Goal: Check status: Check status

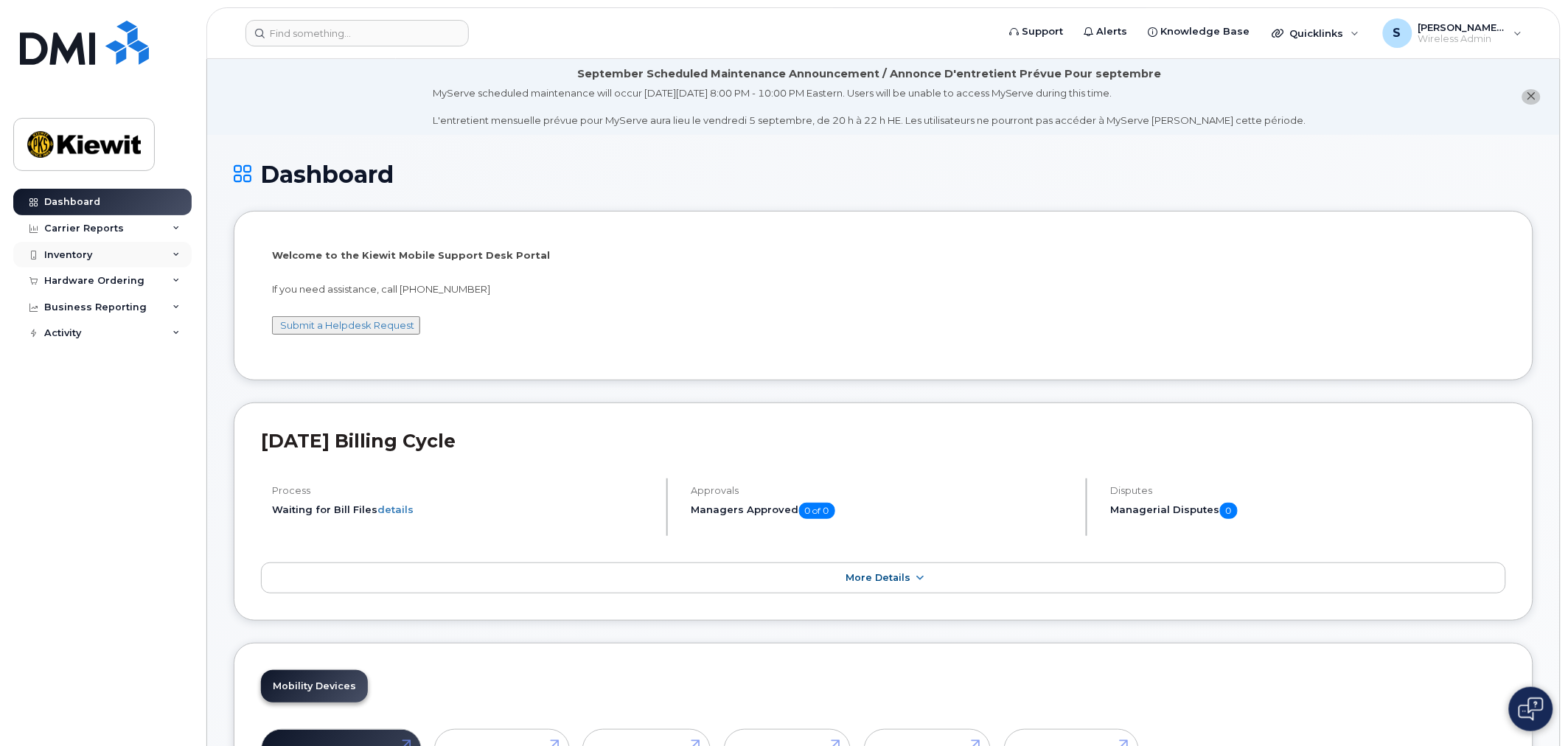
click at [64, 256] on div "Inventory" at bounding box center [68, 255] width 48 height 11
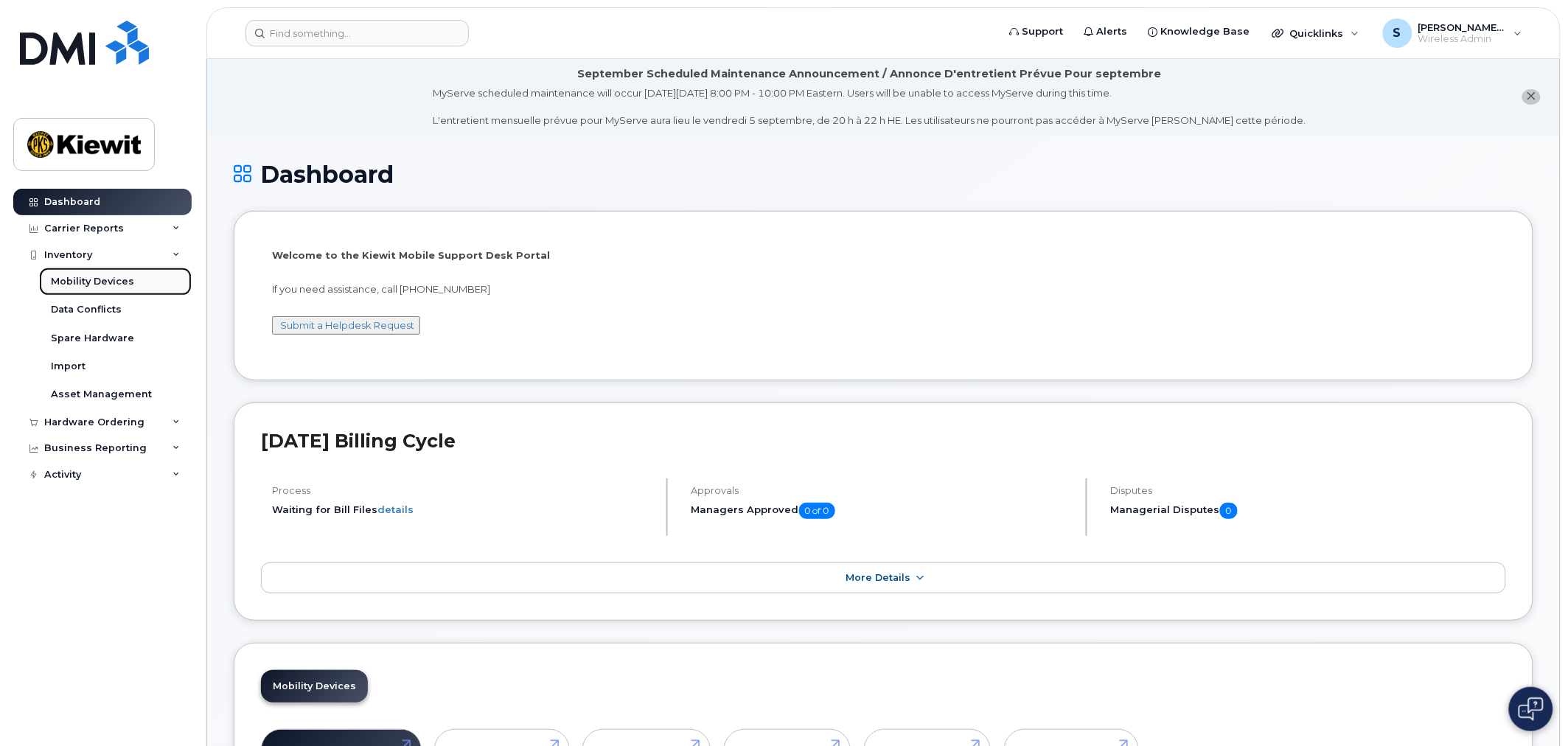
click at [82, 280] on div "Mobility Devices" at bounding box center [92, 281] width 83 height 13
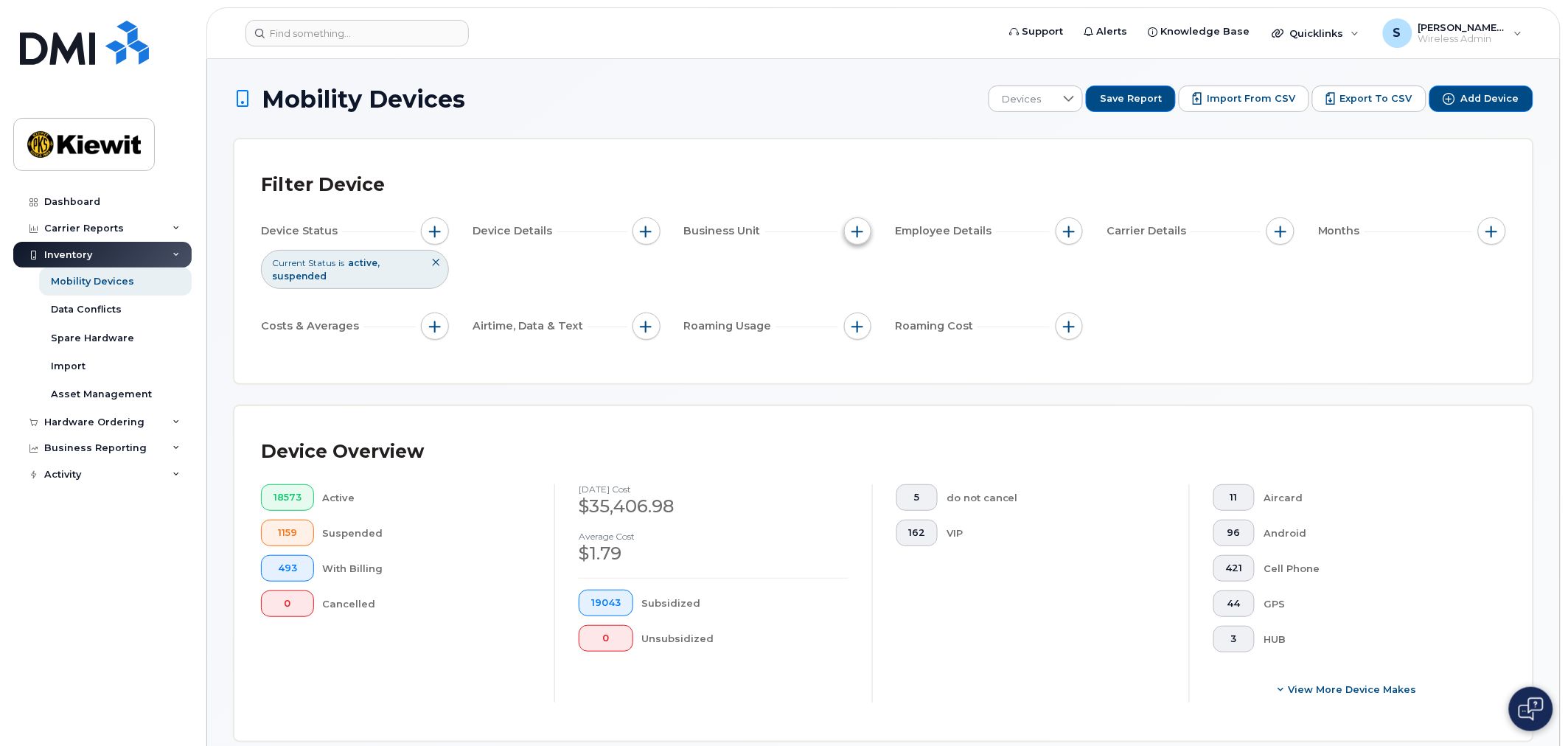
click at [846, 227] on button "button" at bounding box center [858, 231] width 28 height 28
click at [857, 300] on input "Cost Center" at bounding box center [861, 299] width 11 height 11
checkbox input "true"
click at [927, 359] on input "text" at bounding box center [956, 362] width 129 height 13
type input "110274"
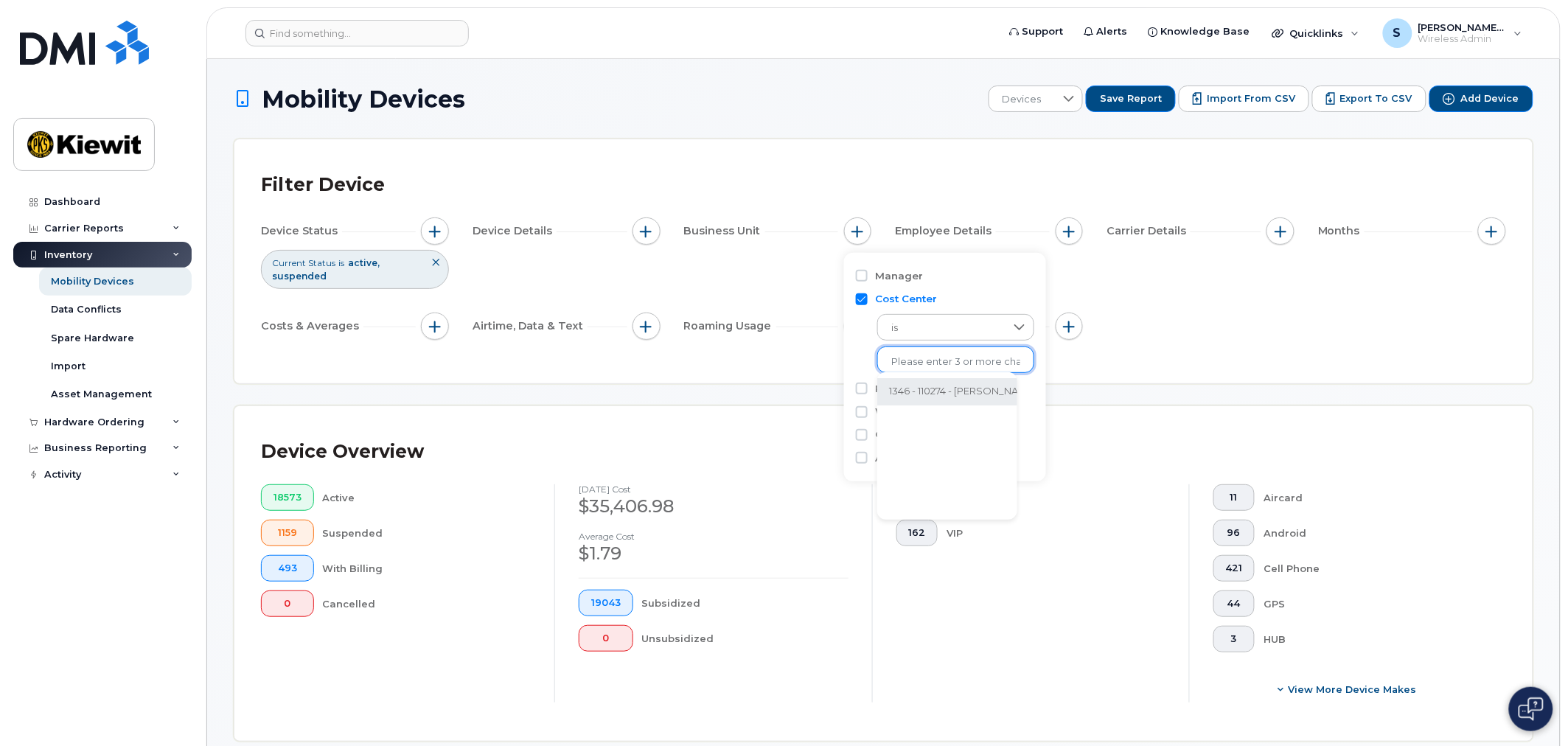
click at [935, 394] on li "1346 - 110274 - Kiewit Energy Group Inc." at bounding box center [1005, 392] width 257 height 27
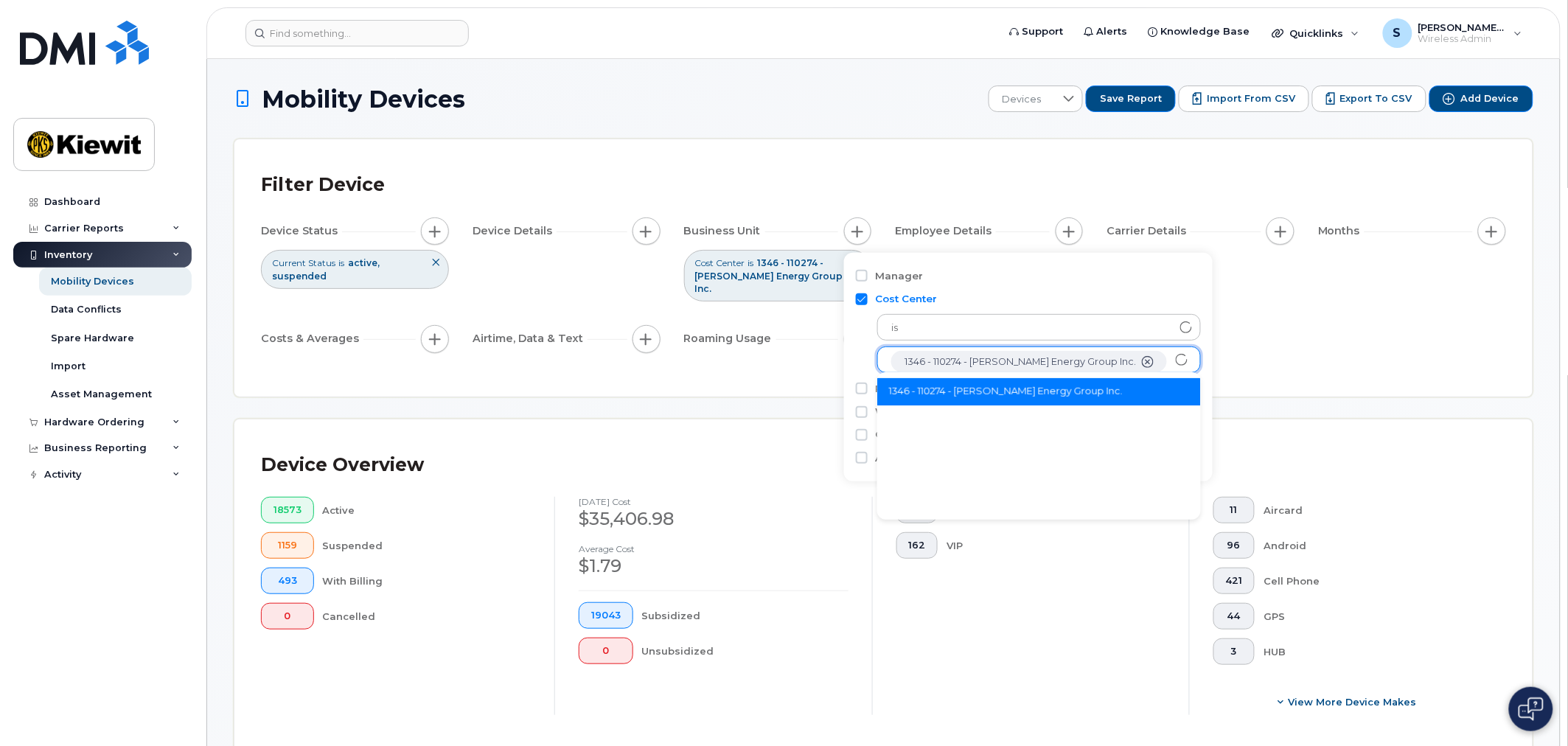
scroll to position [30, 0]
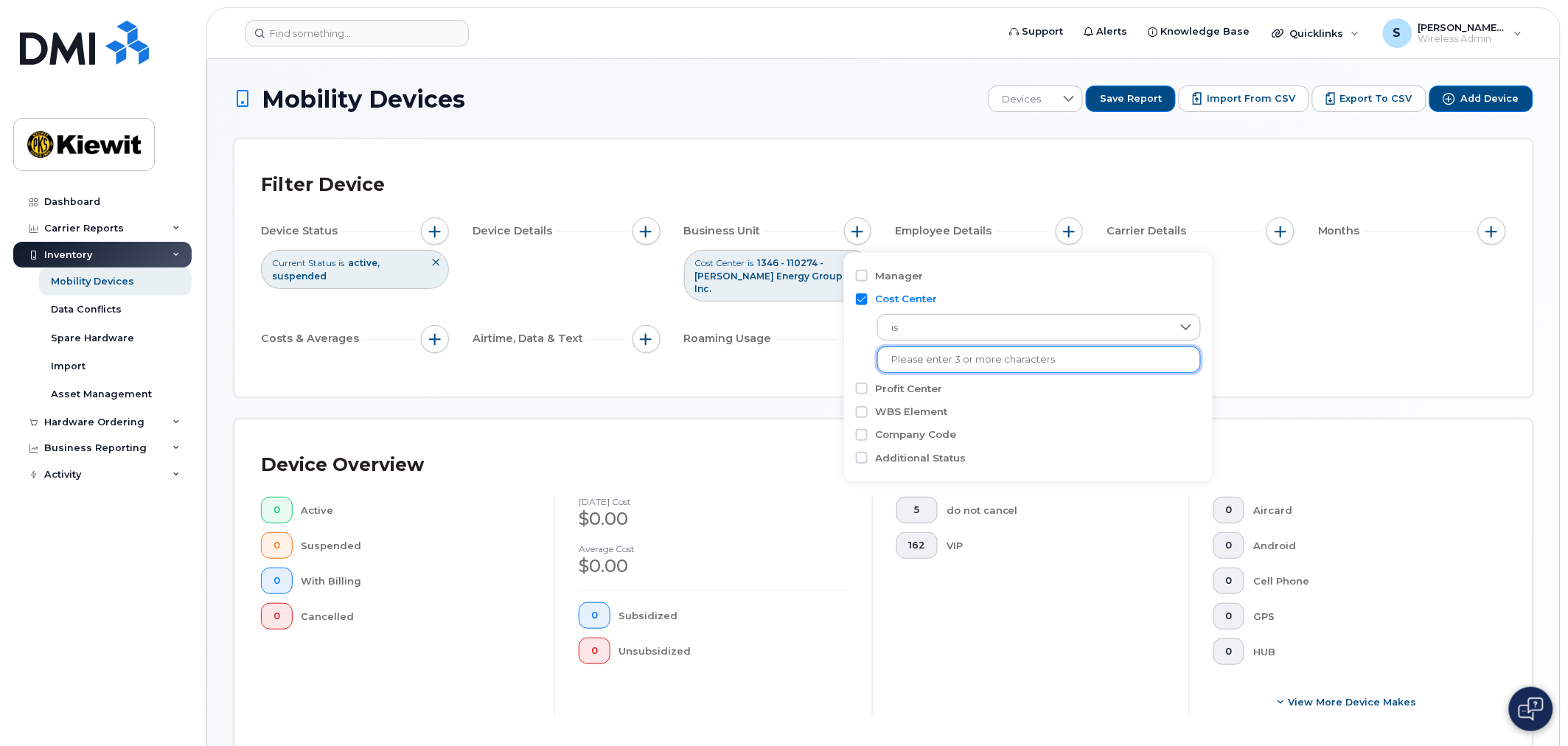
click at [865, 301] on input "Cost Center" at bounding box center [861, 299] width 11 height 11
checkbox input "false"
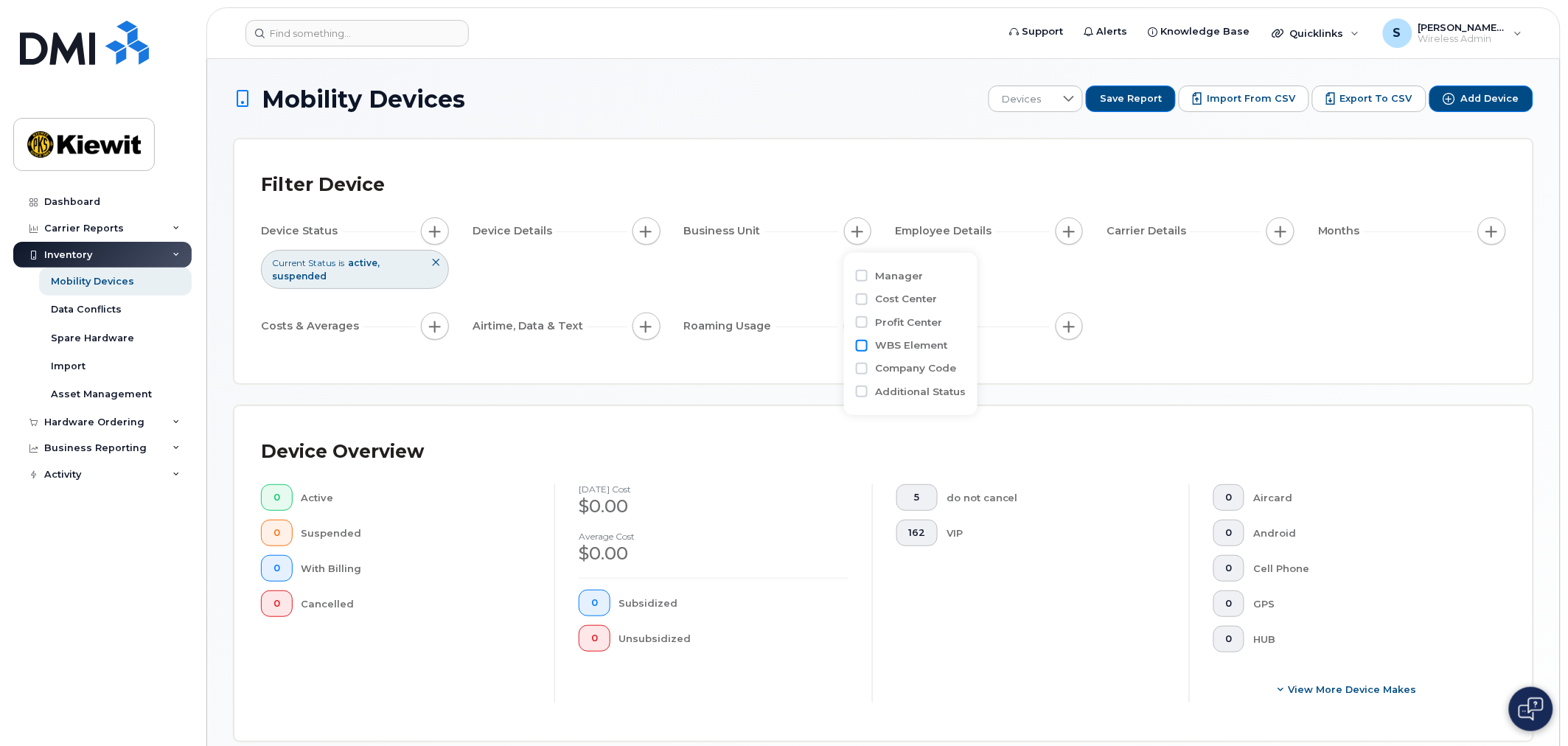
click at [860, 344] on input "WBS Element" at bounding box center [861, 346] width 11 height 11
checkbox input "true"
click at [918, 401] on input "text" at bounding box center [956, 407] width 129 height 13
type input "110274."
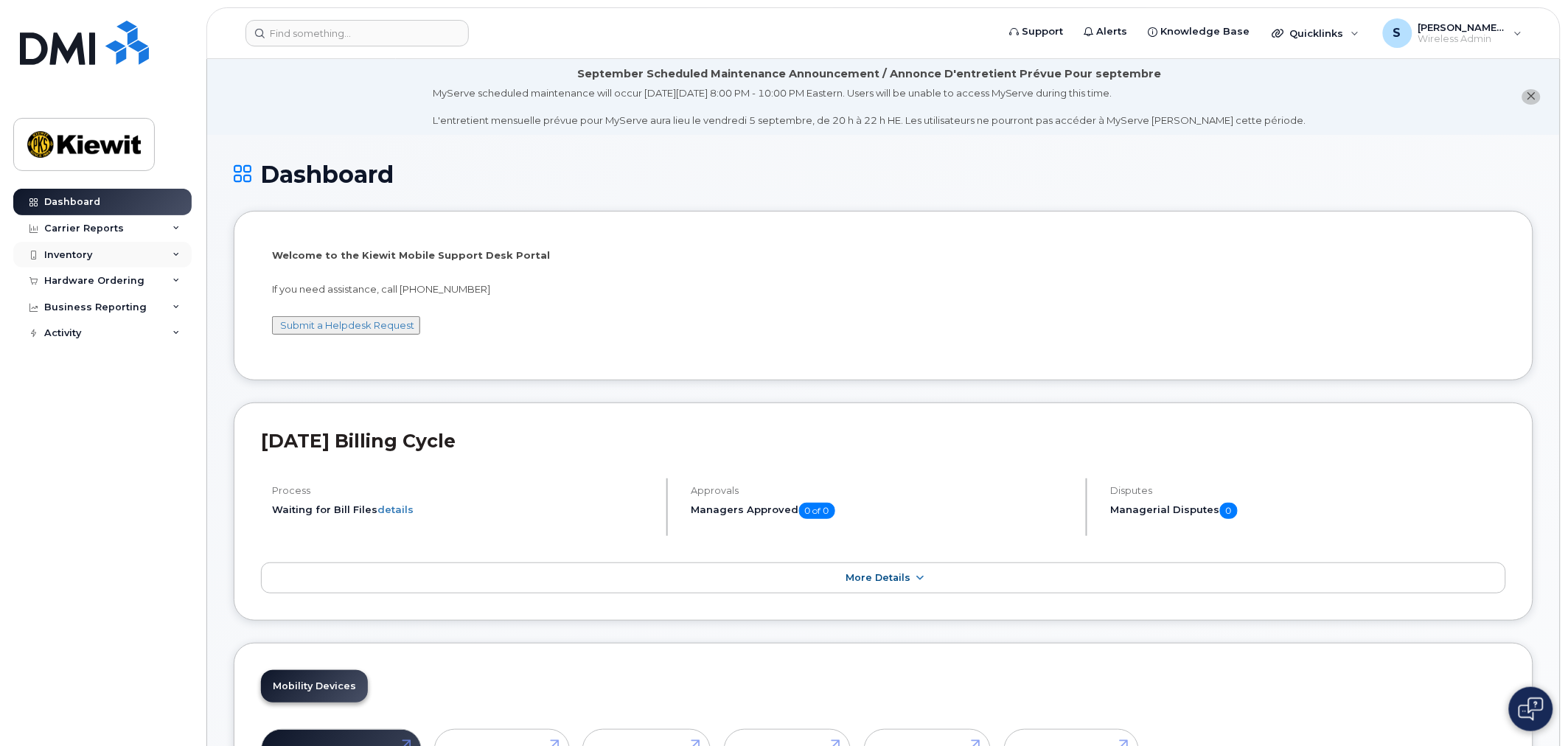
click at [88, 255] on div "Inventory" at bounding box center [68, 255] width 48 height 11
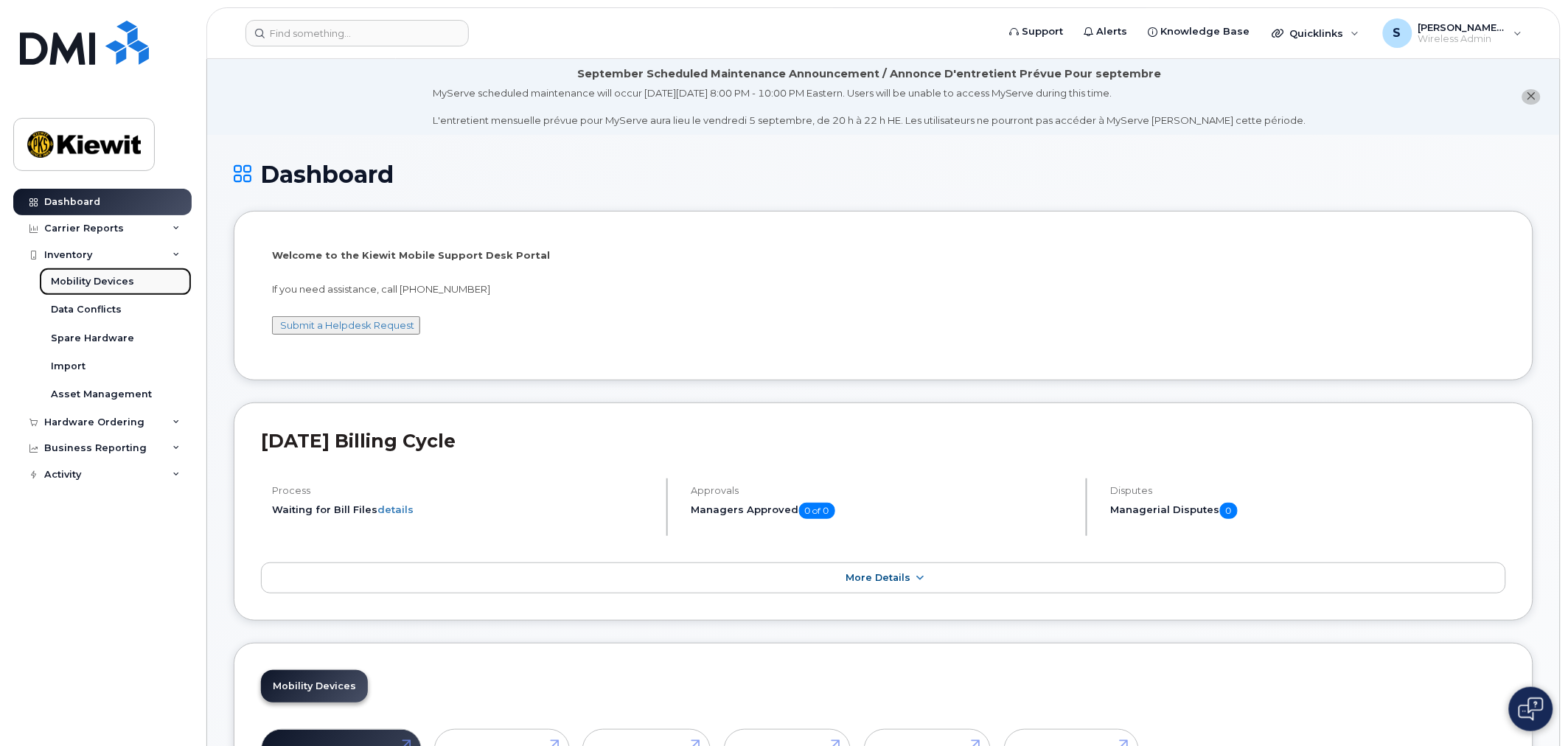
click at [109, 282] on div "Mobility Devices" at bounding box center [92, 281] width 83 height 13
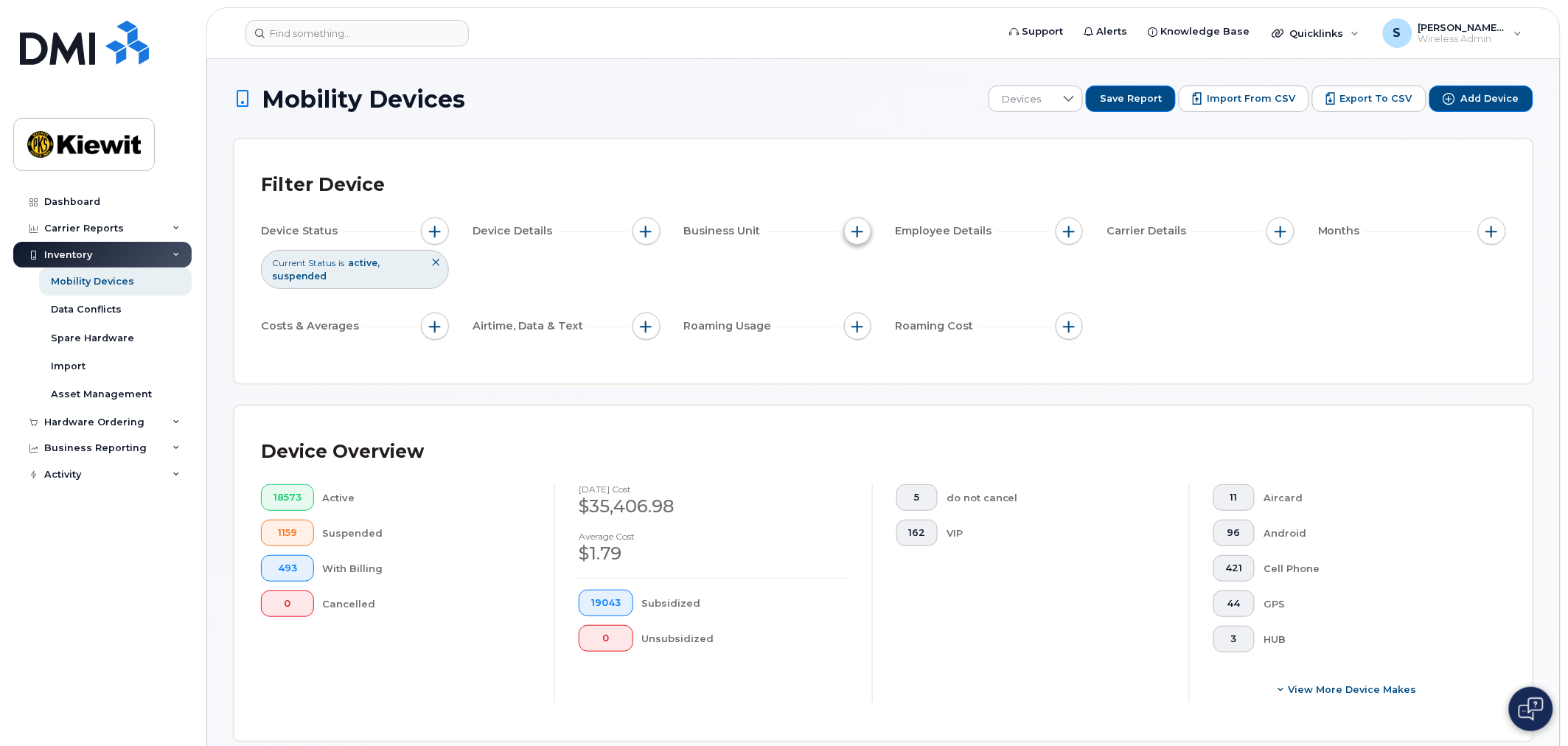
click at [861, 226] on span "button" at bounding box center [857, 231] width 11 height 11
click at [863, 344] on input "WBS Element" at bounding box center [861, 346] width 11 height 11
checkbox input "true"
click at [916, 403] on input "text" at bounding box center [956, 407] width 129 height 13
type input "110274.1342"
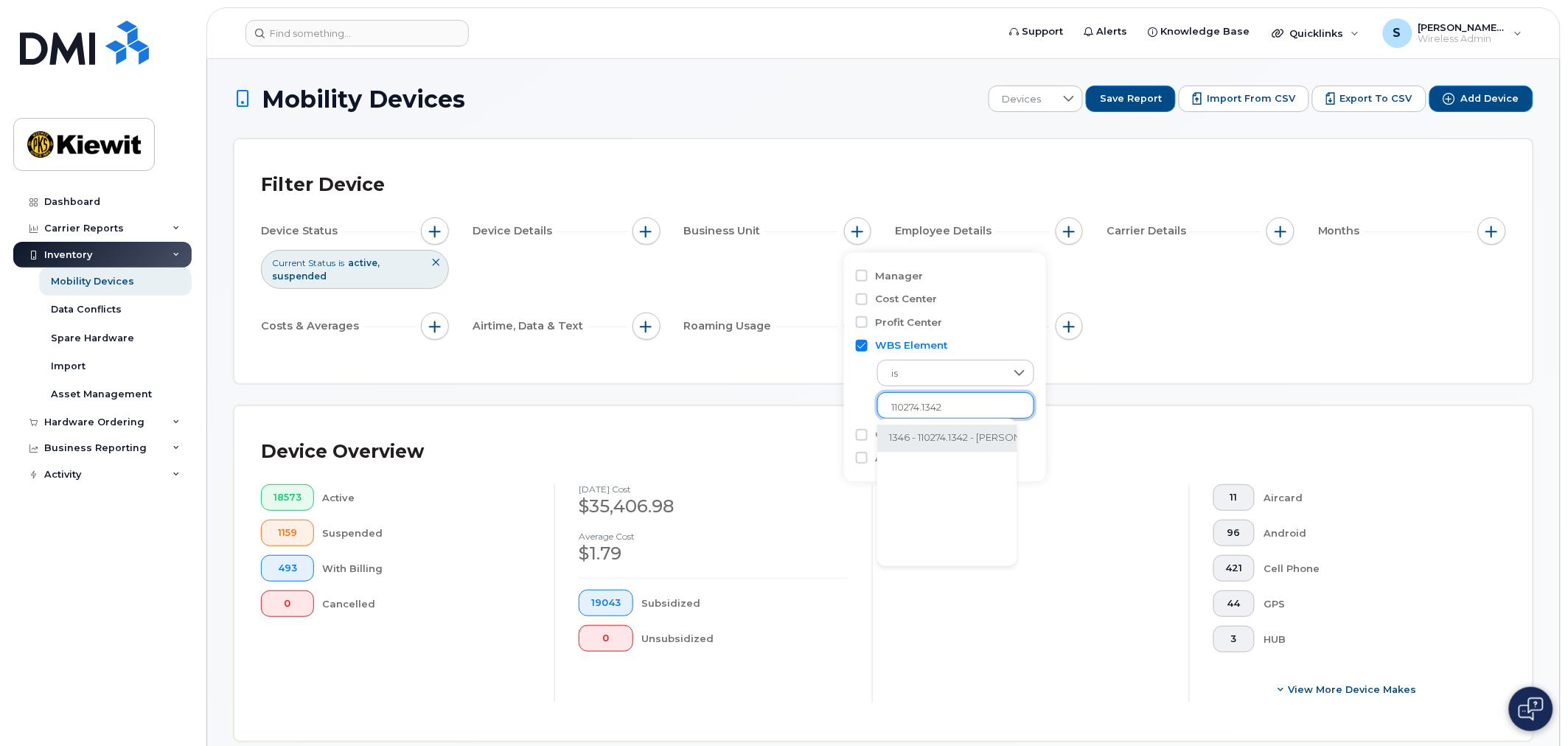
type input "110274.1342"
click at [949, 438] on li "1346 - 110274.1342 - [PERSON_NAME] Energy Group Inc." at bounding box center [1017, 439] width 279 height 27
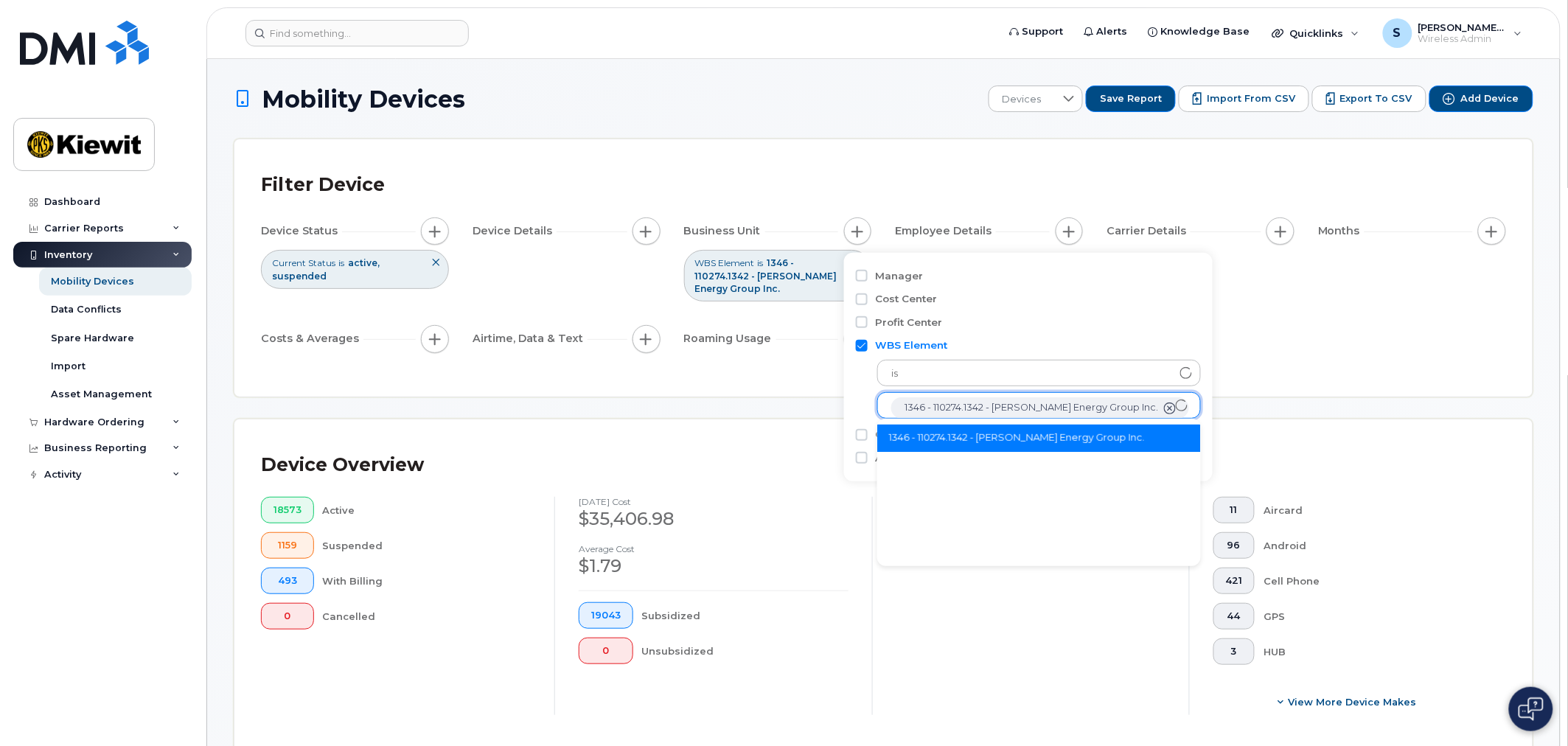
scroll to position [30, 0]
